Goal: Task Accomplishment & Management: Complete application form

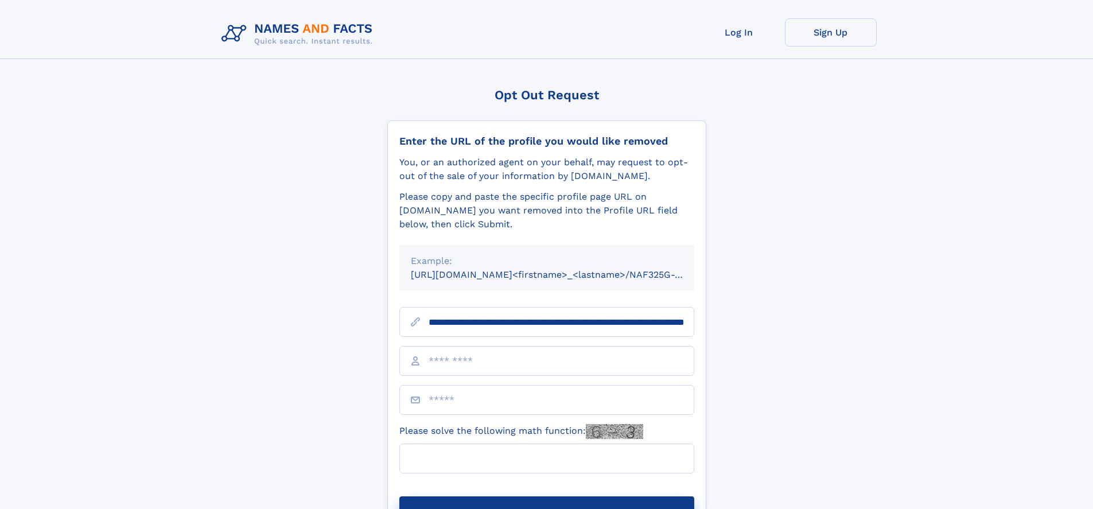
scroll to position [0, 128]
type input "**********"
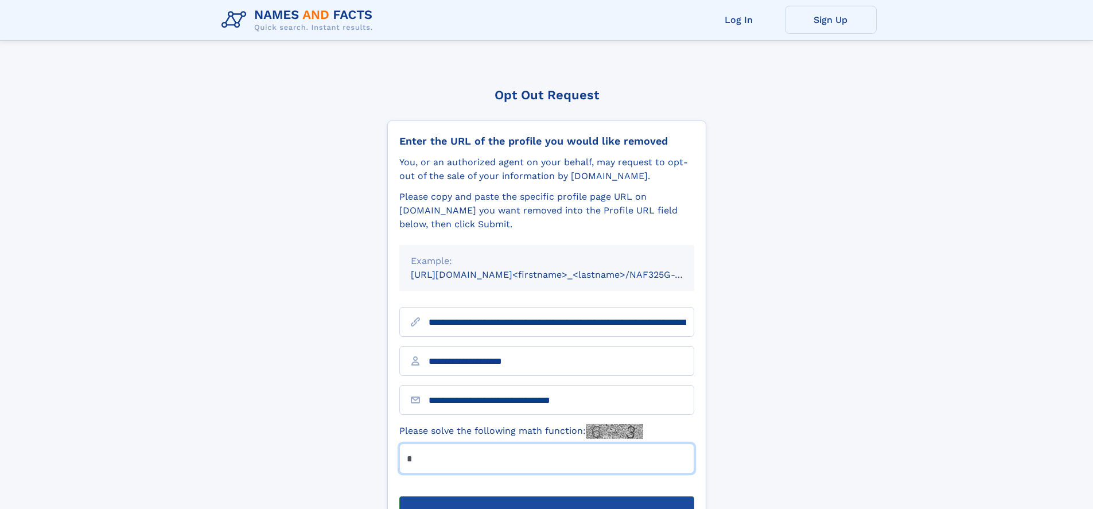
type input "*"
click at [546, 496] on button "Submit Opt Out Request" at bounding box center [546, 514] width 295 height 37
